Goal: Find contact information: Find contact information

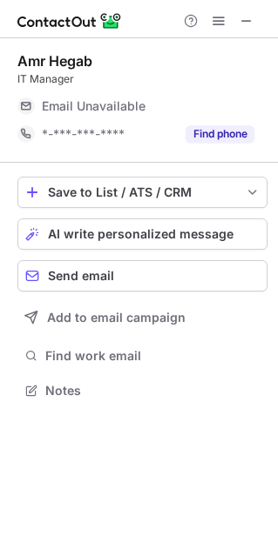
scroll to position [9, 8]
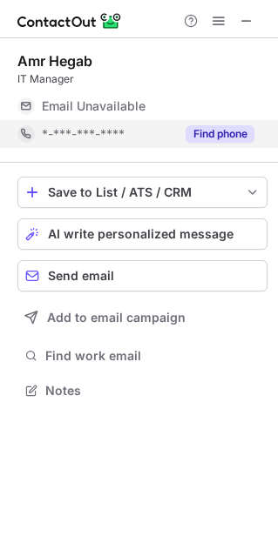
click at [221, 133] on button "Find phone" at bounding box center [219, 133] width 69 height 17
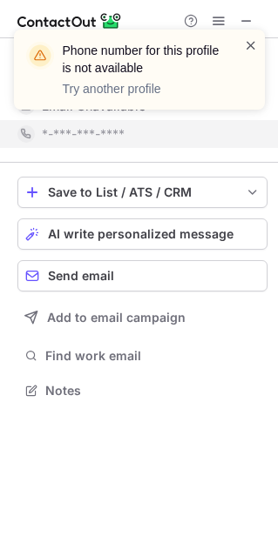
click at [247, 45] on span at bounding box center [251, 45] width 14 height 17
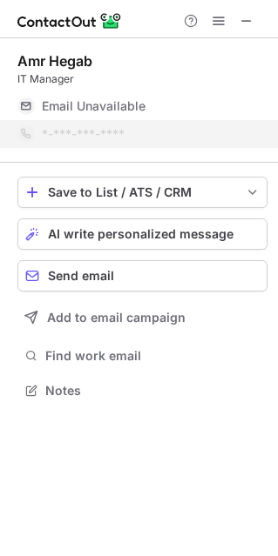
click at [246, 21] on div "Phone number for this profile is not available Try another profile" at bounding box center [139, 76] width 279 height 129
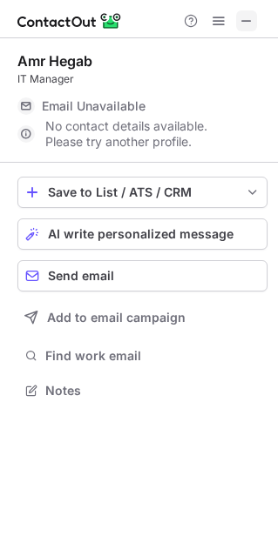
click at [246, 19] on span at bounding box center [246, 21] width 14 height 14
